Goal: Register for event/course

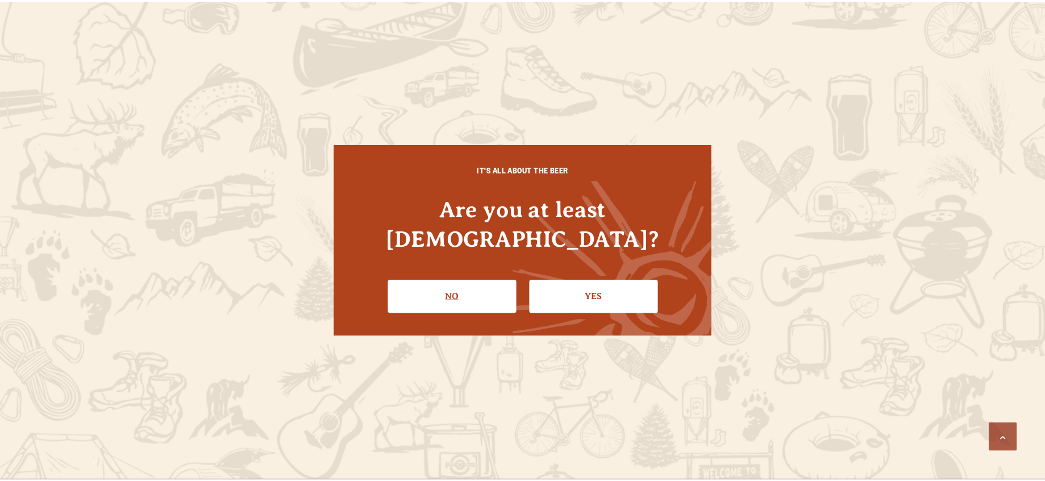
scroll to position [1221, 0]
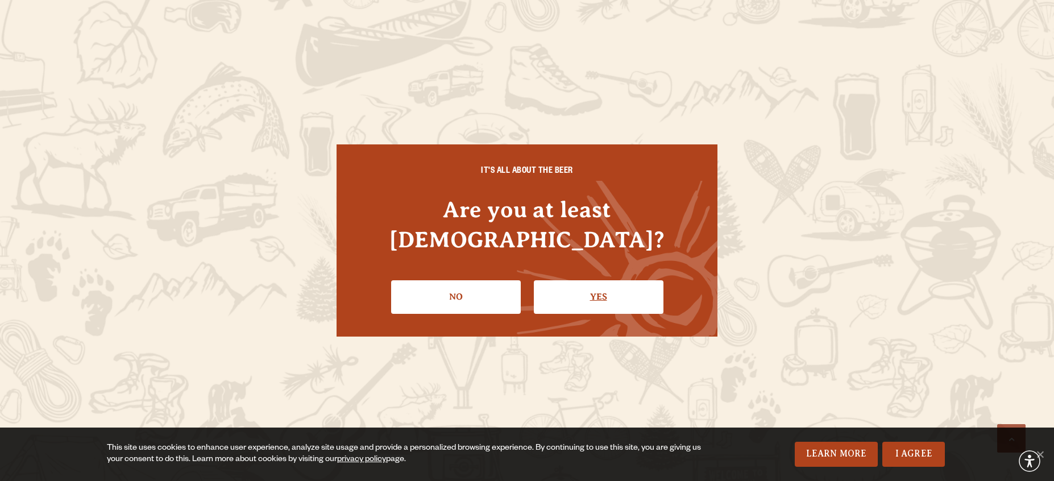
click at [594, 280] on link "Yes" at bounding box center [599, 296] width 130 height 33
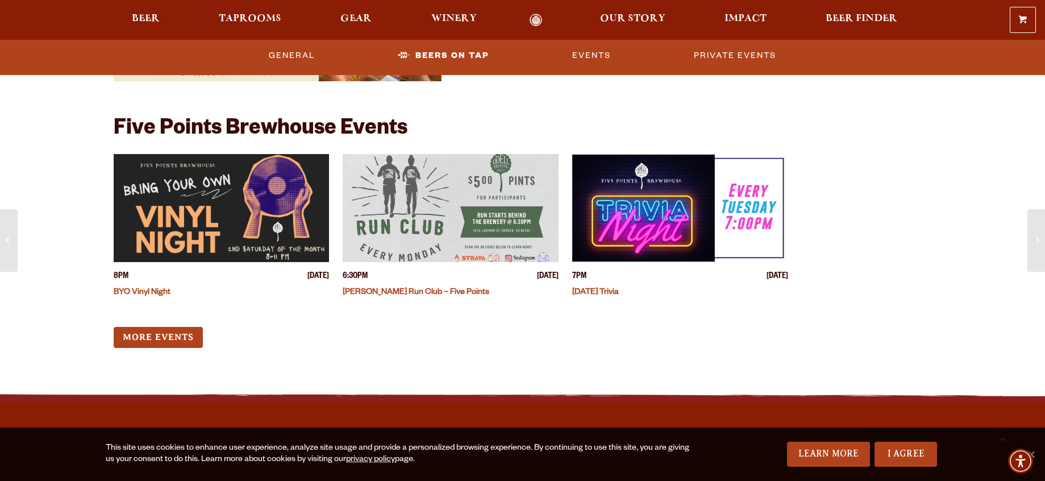
scroll to position [3331, 0]
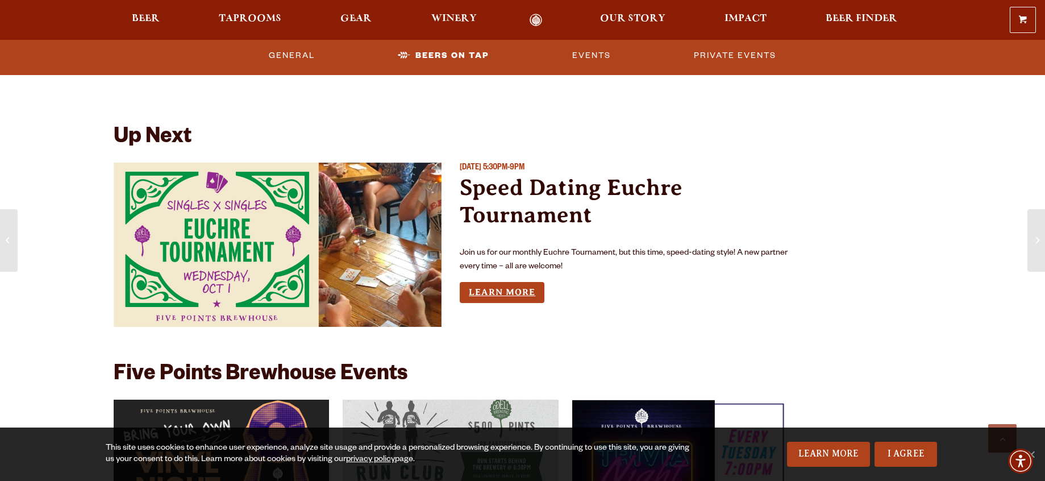
click at [517, 297] on link "Learn More" at bounding box center [502, 292] width 85 height 21
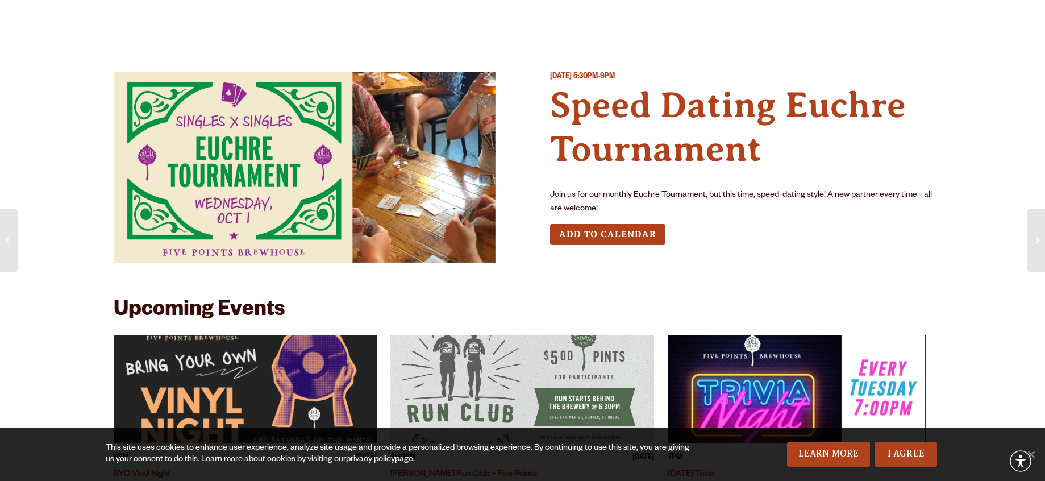
scroll to position [23, 0]
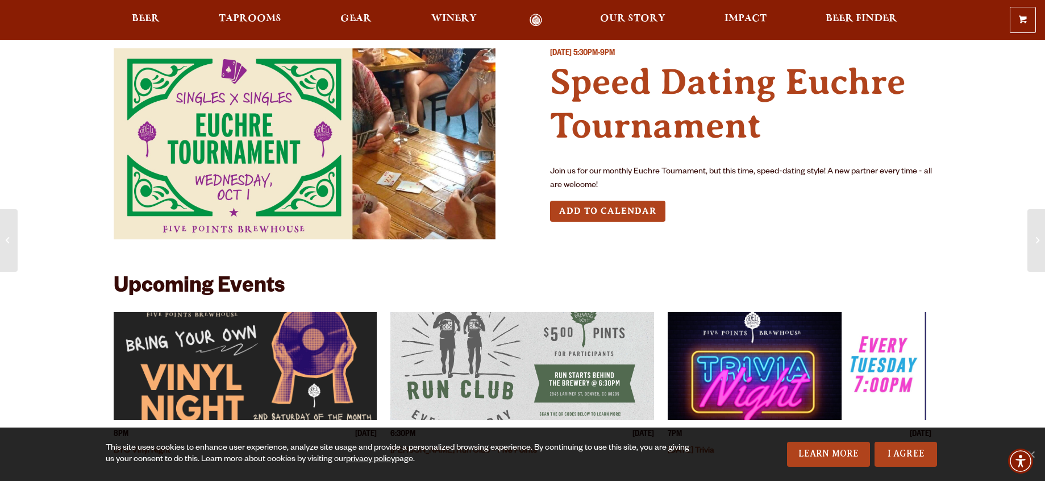
click at [726, 244] on div "[DATE] 5:30PM-9PM Speed Dating Euchre Tournament Join us for our monthly Euchre…" at bounding box center [741, 148] width 382 height 200
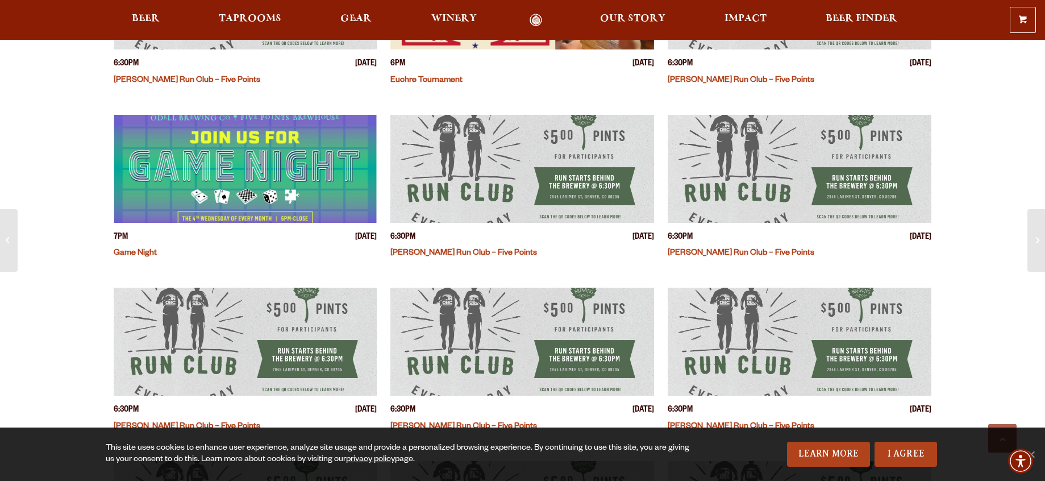
scroll to position [570, 0]
